Goal: Navigation & Orientation: Find specific page/section

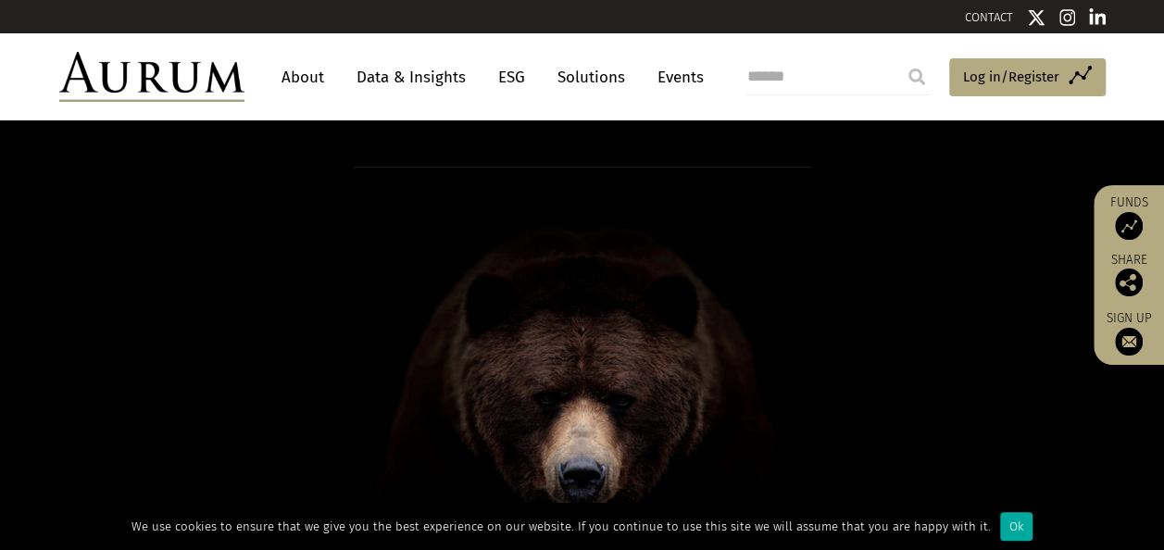
click at [400, 70] on link "Data & Insights" at bounding box center [411, 77] width 128 height 34
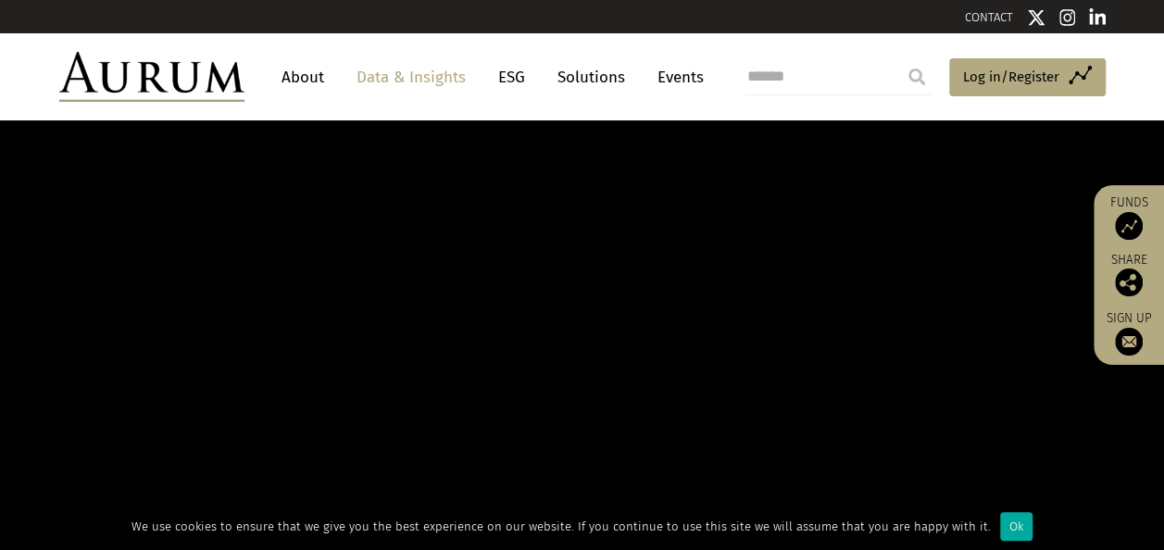
click at [1132, 220] on img at bounding box center [1129, 226] width 28 height 28
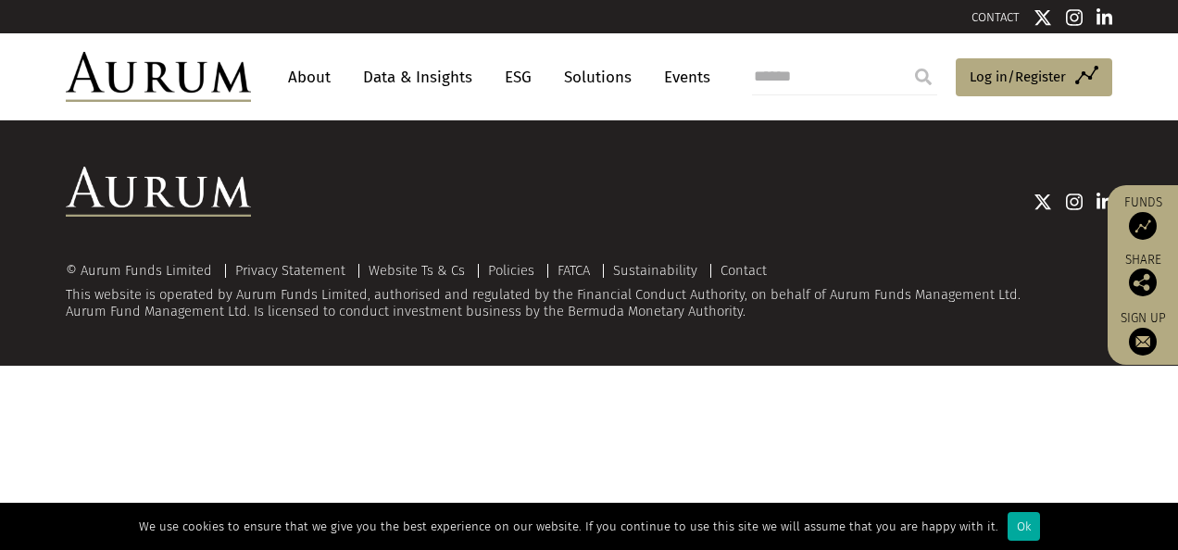
click at [1135, 224] on img at bounding box center [1143, 226] width 28 height 28
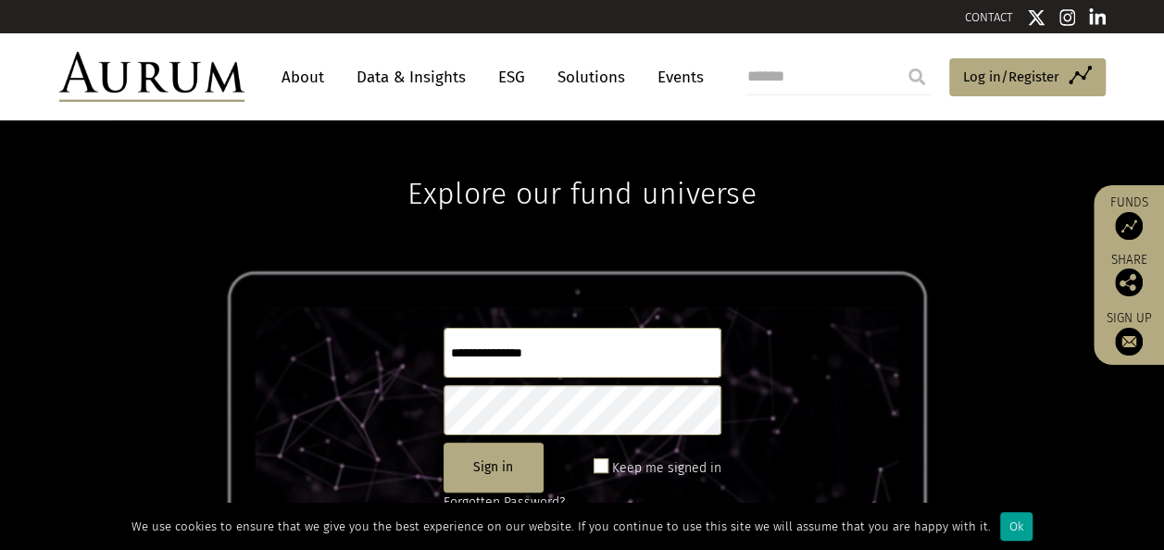
click at [1000, 530] on div "Ok" at bounding box center [1016, 526] width 32 height 29
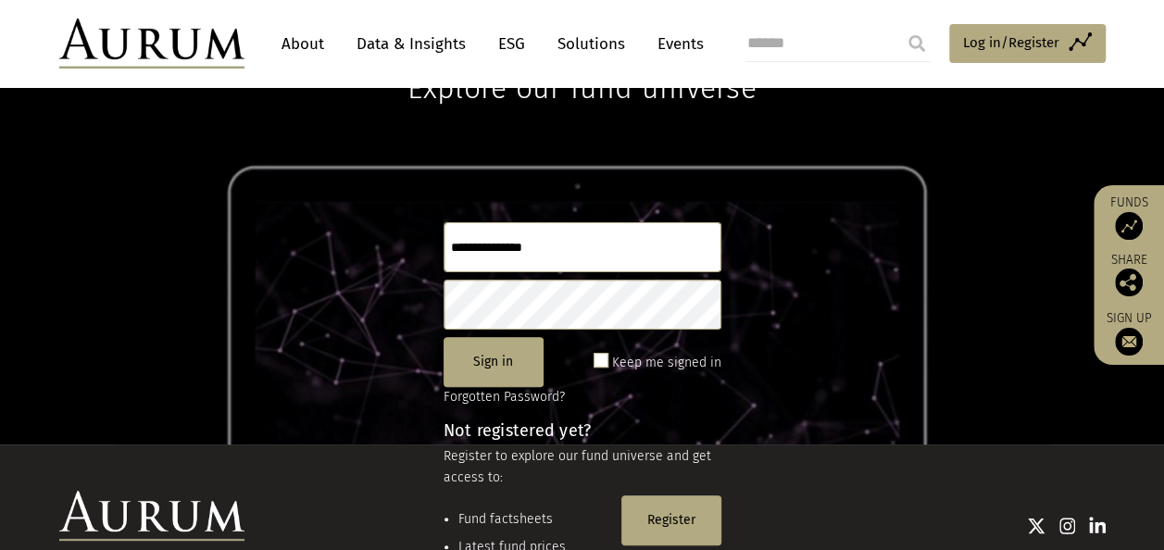
scroll to position [245, 0]
